Goal: Transaction & Acquisition: Purchase product/service

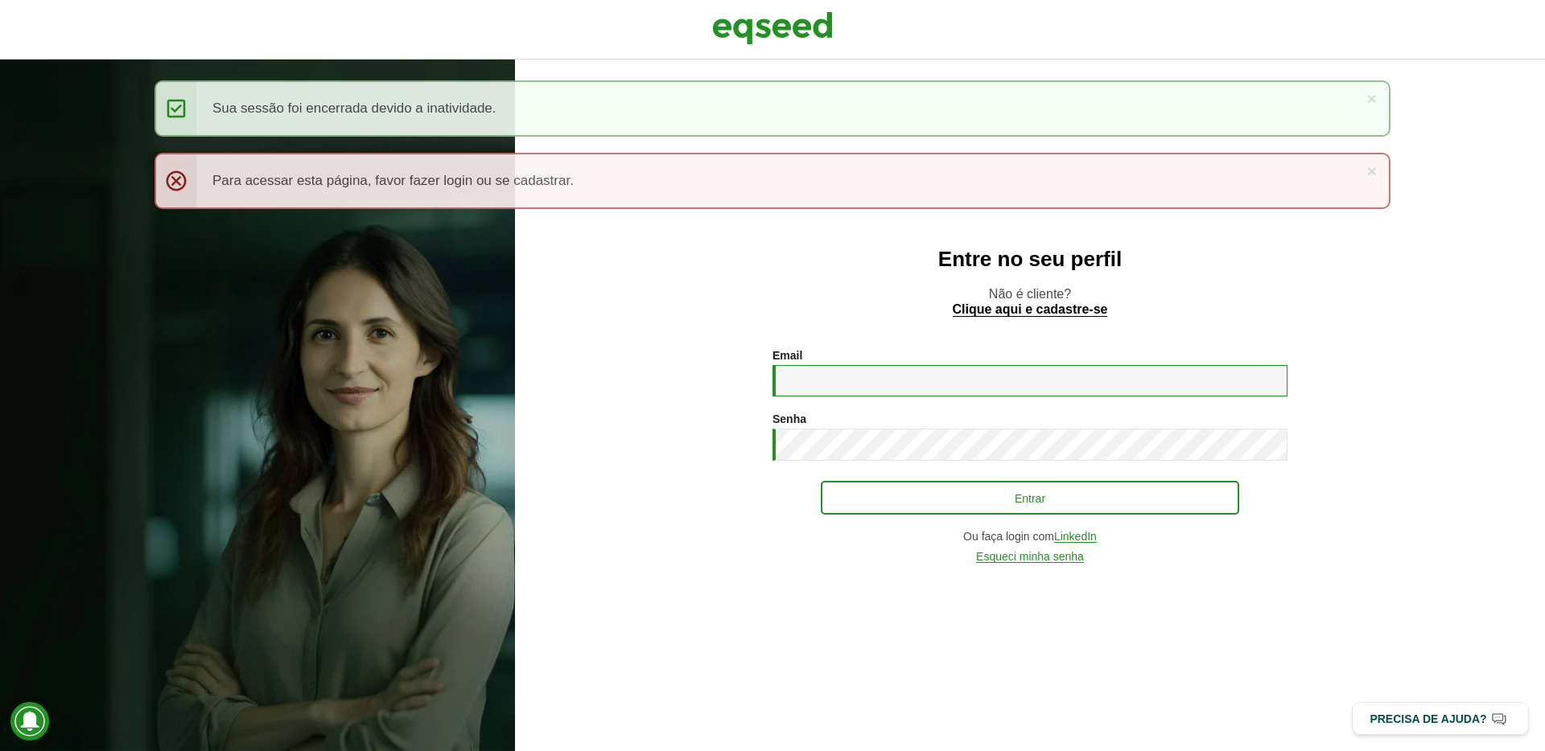
type input "**********"
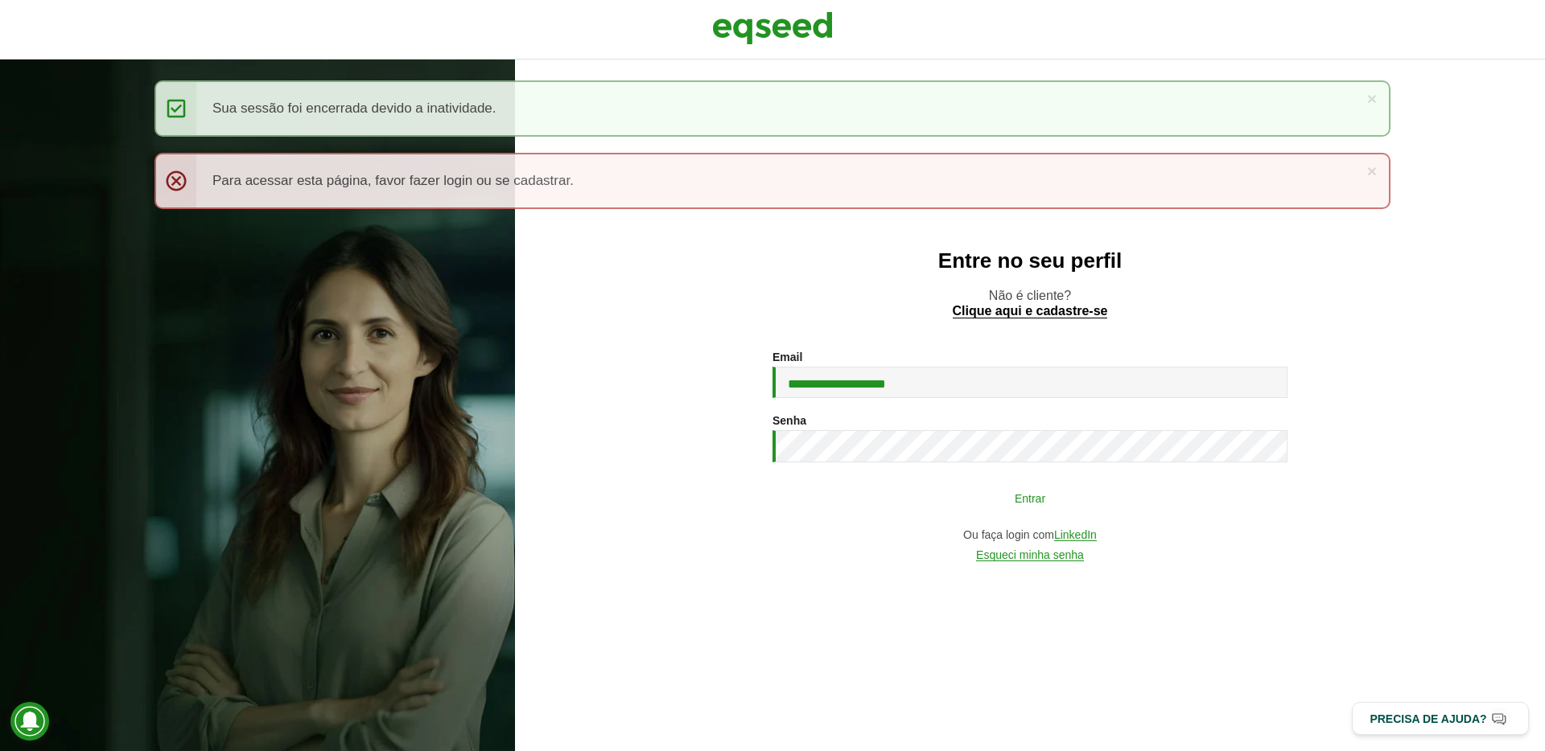
click at [1003, 508] on button "Entrar" at bounding box center [1030, 498] width 418 height 31
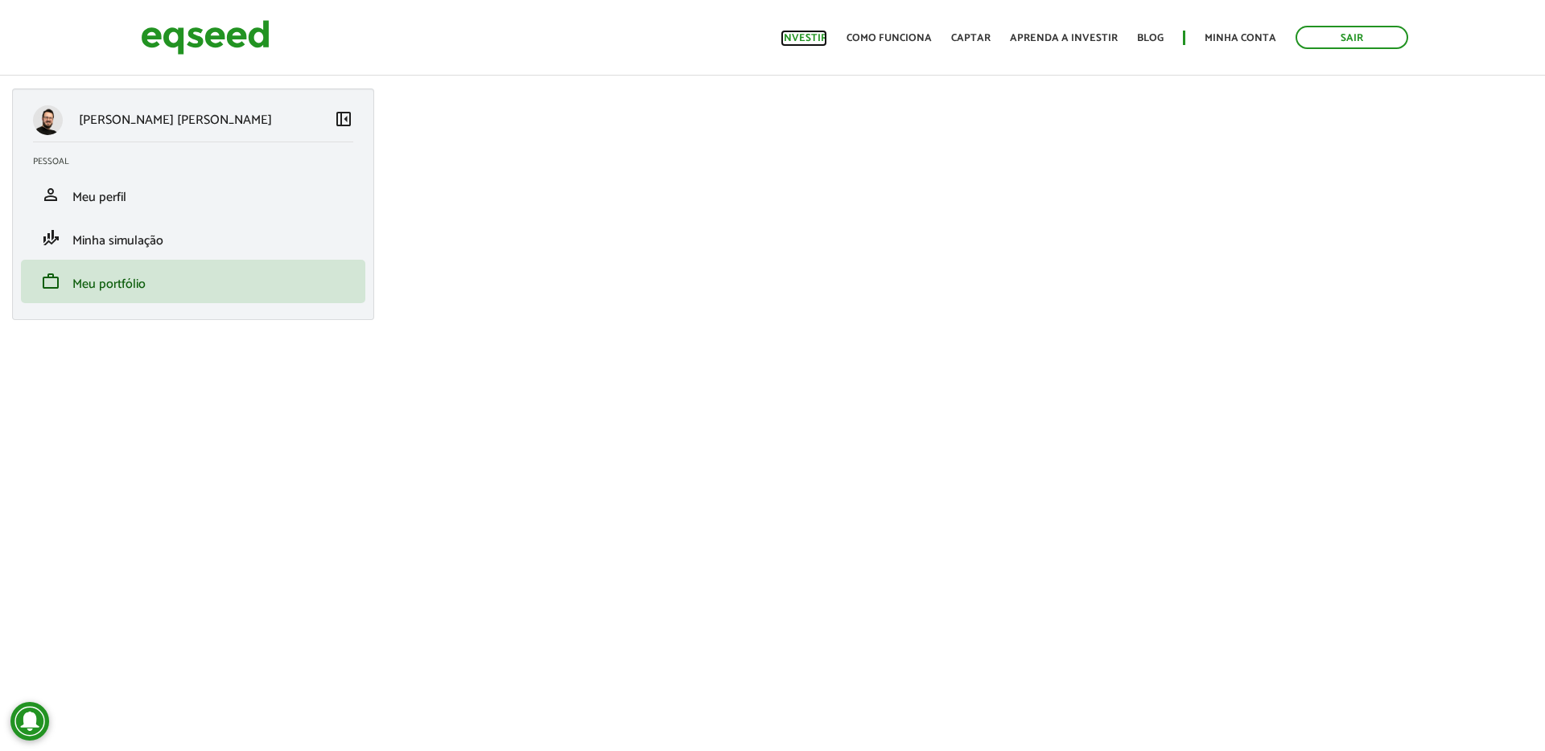
click at [809, 39] on link "Investir" at bounding box center [803, 38] width 47 height 10
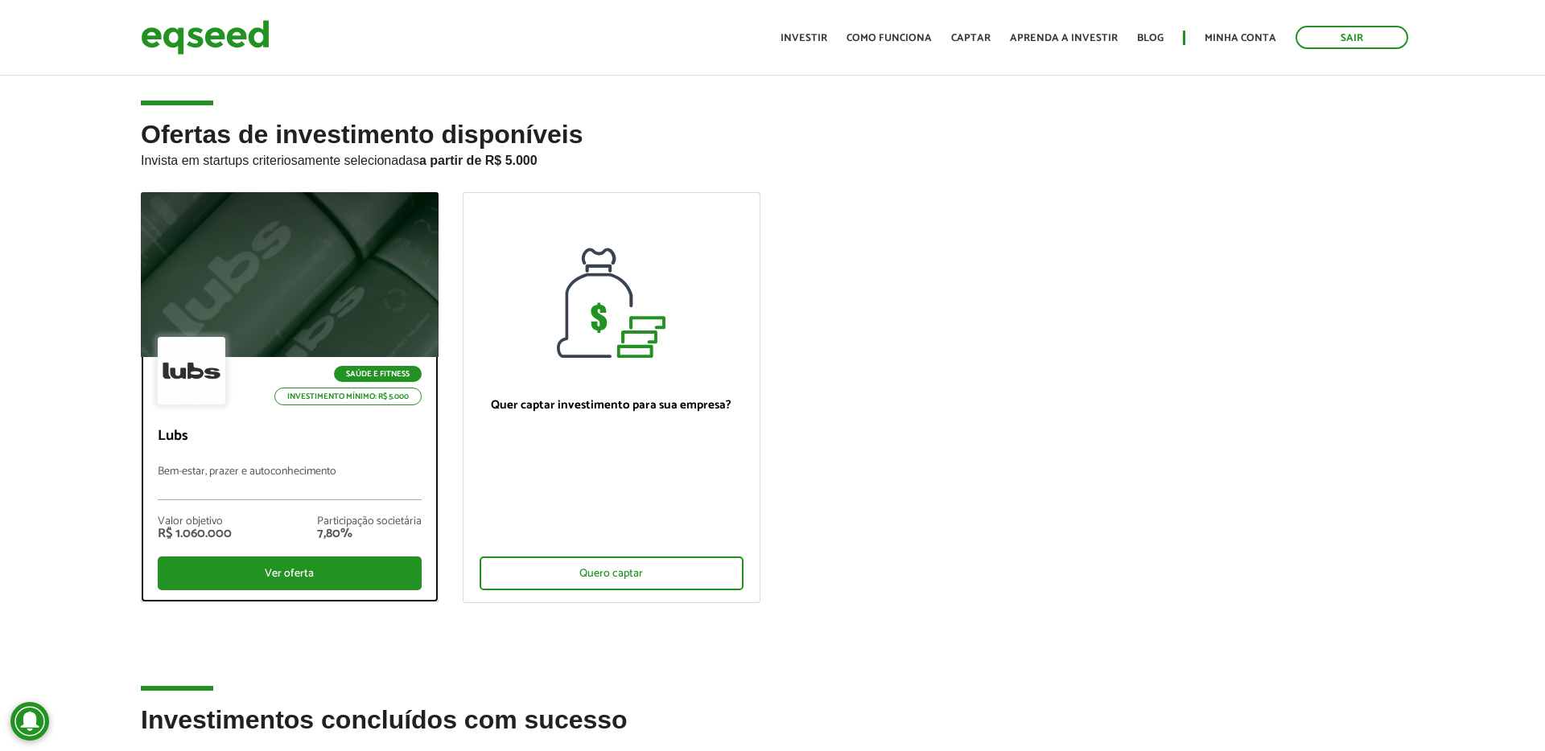
click at [267, 237] on div at bounding box center [289, 275] width 357 height 198
